Goal: Check status: Check status

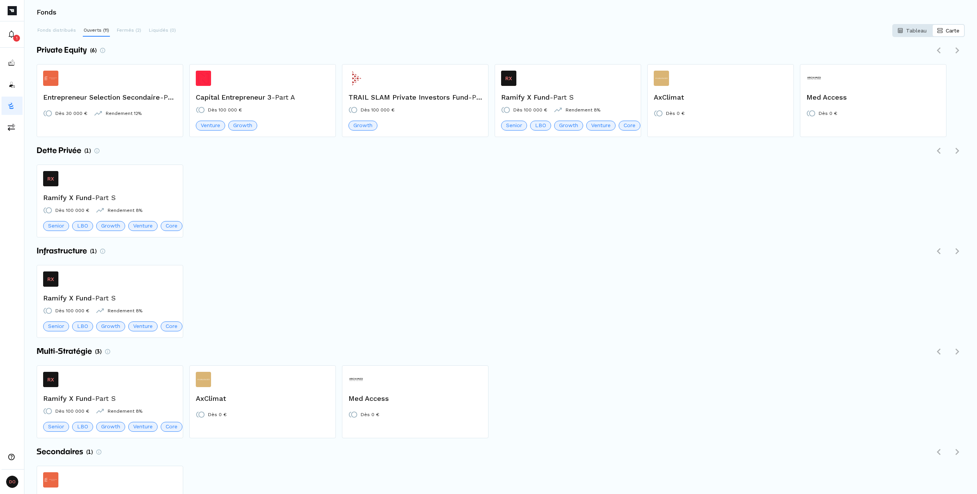
click at [914, 27] on p "Tableau" at bounding box center [916, 31] width 21 height 8
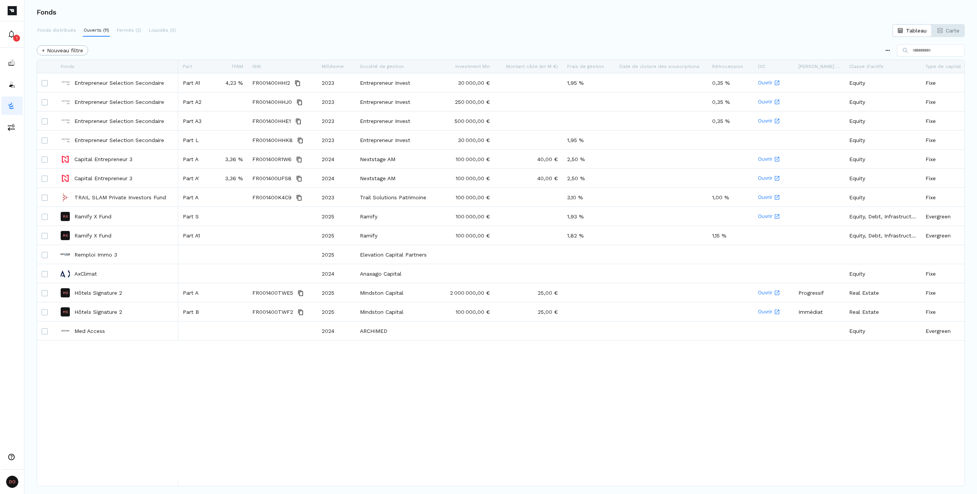
click at [352, 31] on div "Fonds distribués Ouverts (11) Fermés (2) Liquidés (0) Tableau Carte" at bounding box center [501, 30] width 929 height 12
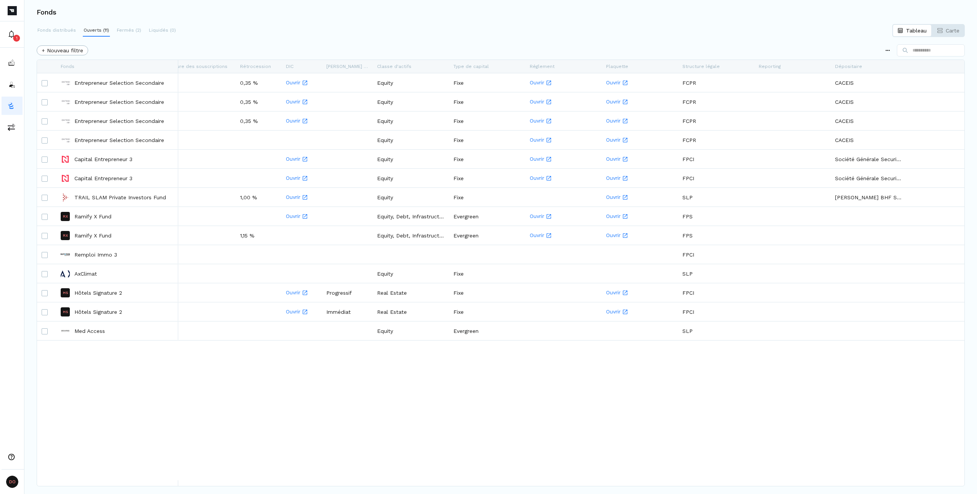
scroll to position [0, 128]
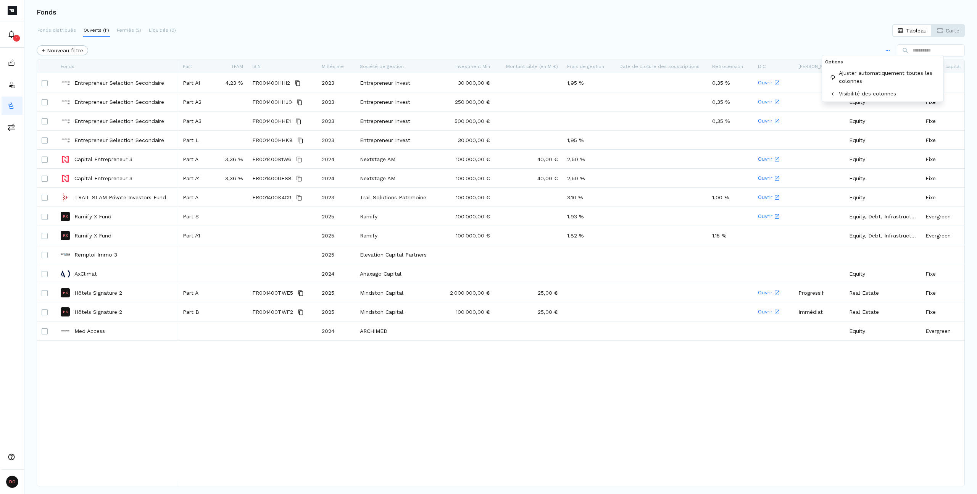
click at [881, 51] on html "1 DO Distrib Owners ROCKFI Fonds Fonds distribués Ouverts (11) Fermés (2) Liqui…" at bounding box center [488, 247] width 977 height 494
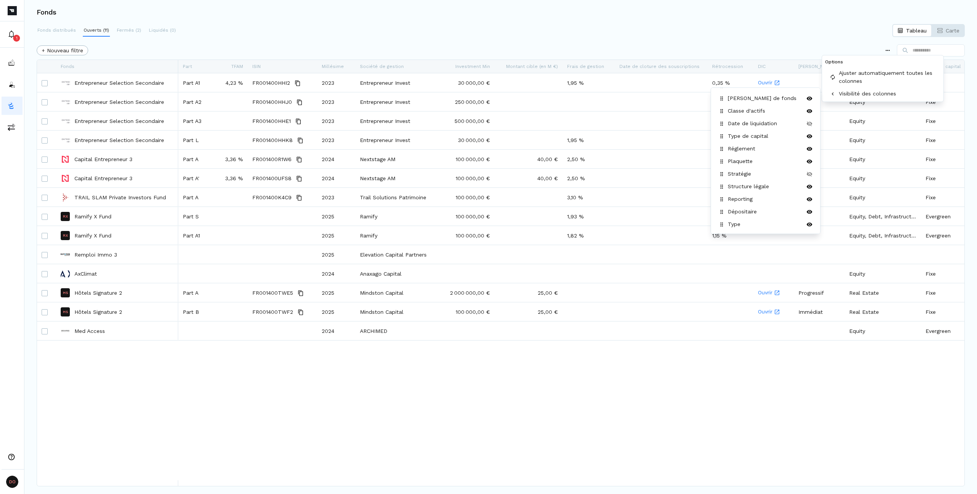
scroll to position [224, 0]
click at [697, 30] on html "1 DO Distrib Owners ROCKFI Fonds Fonds distribués Ouverts (11) Fermés (2) Liqui…" at bounding box center [488, 247] width 977 height 494
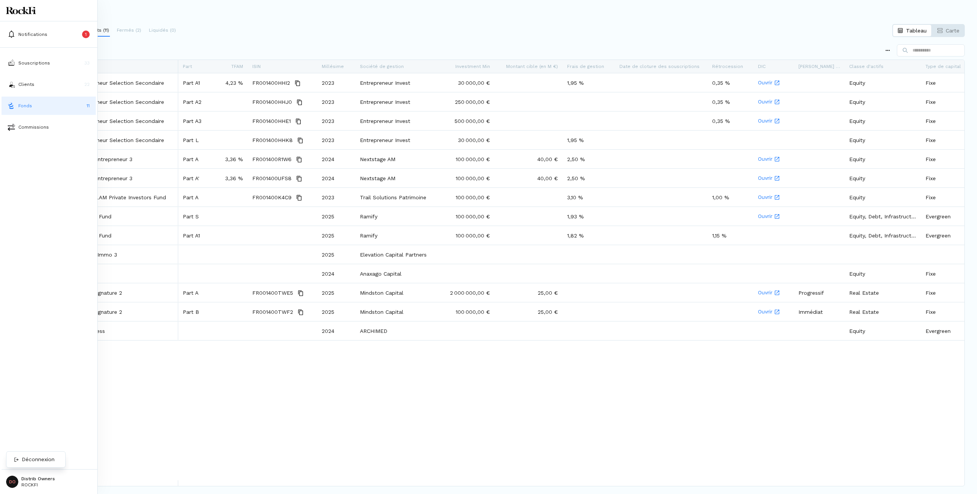
click at [34, 486] on html "Notifications 1 Souscriptions 33 Clients 22 Fonds 11 Commissions Besoin d'aide …" at bounding box center [488, 247] width 977 height 494
click at [29, 464] on div "Déconnexion" at bounding box center [36, 459] width 56 height 13
